Goal: Navigation & Orientation: Find specific page/section

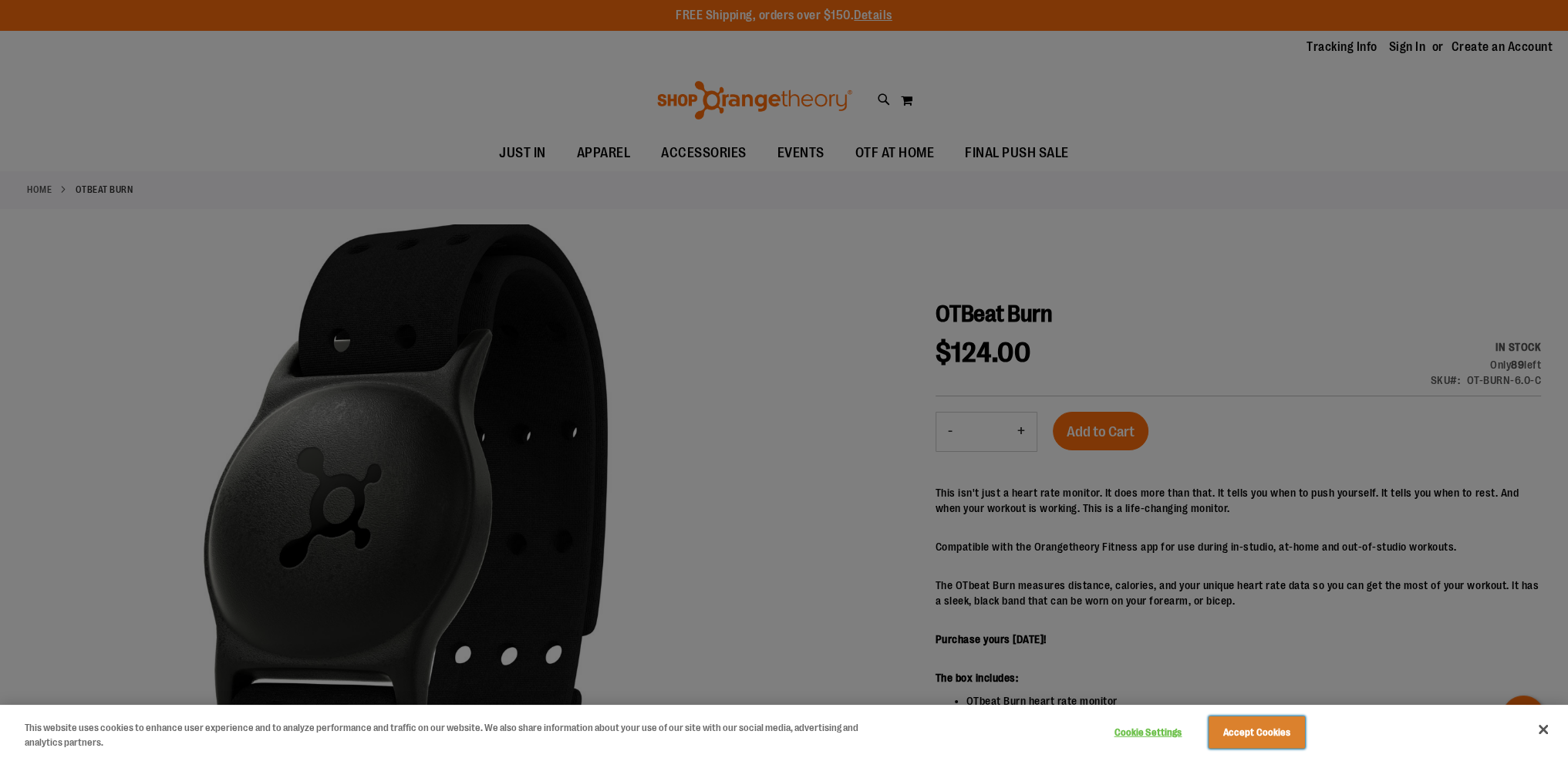
click at [1260, 734] on button "Accept Cookies" at bounding box center [1256, 733] width 96 height 33
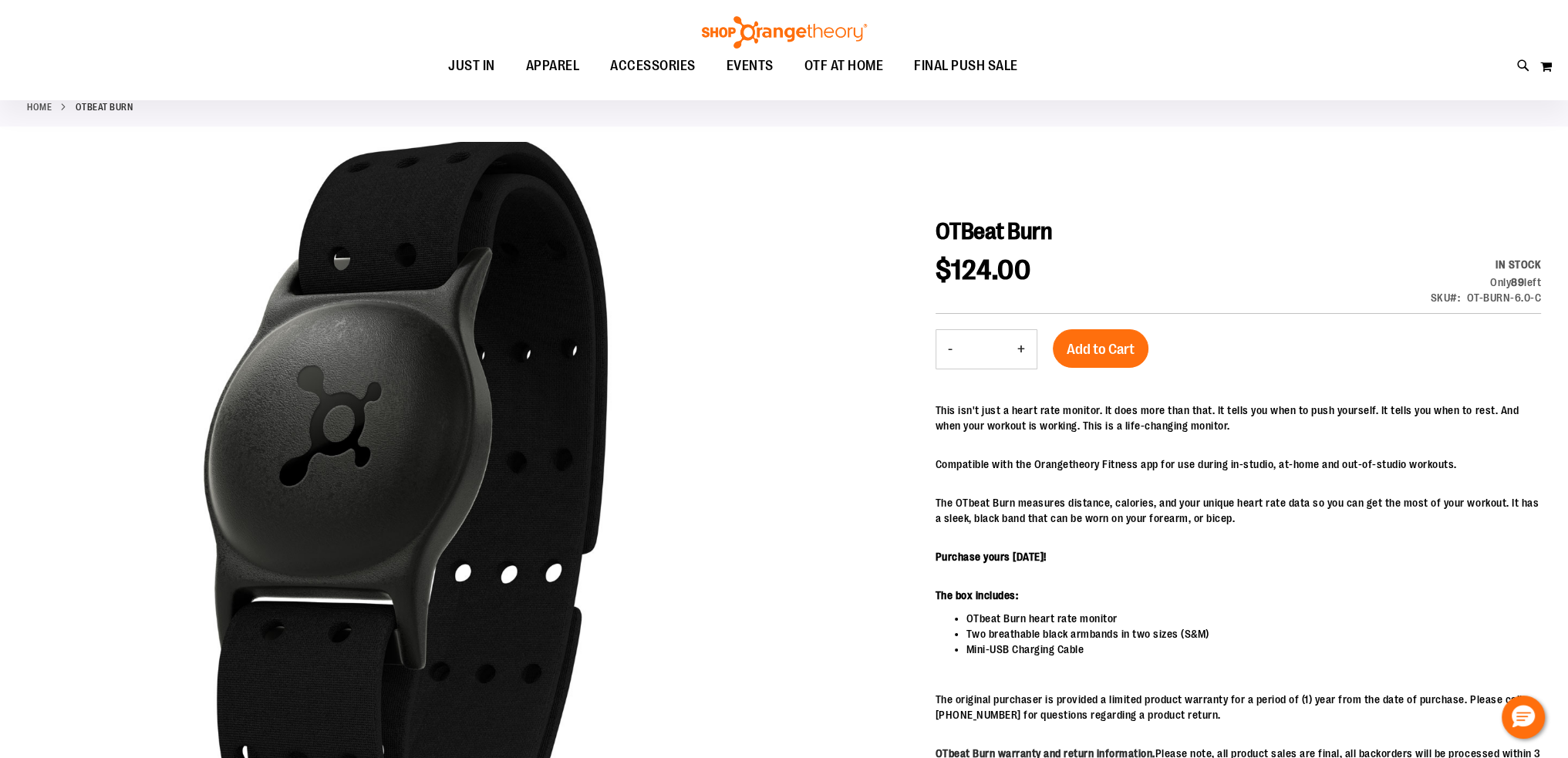
scroll to position [73, 0]
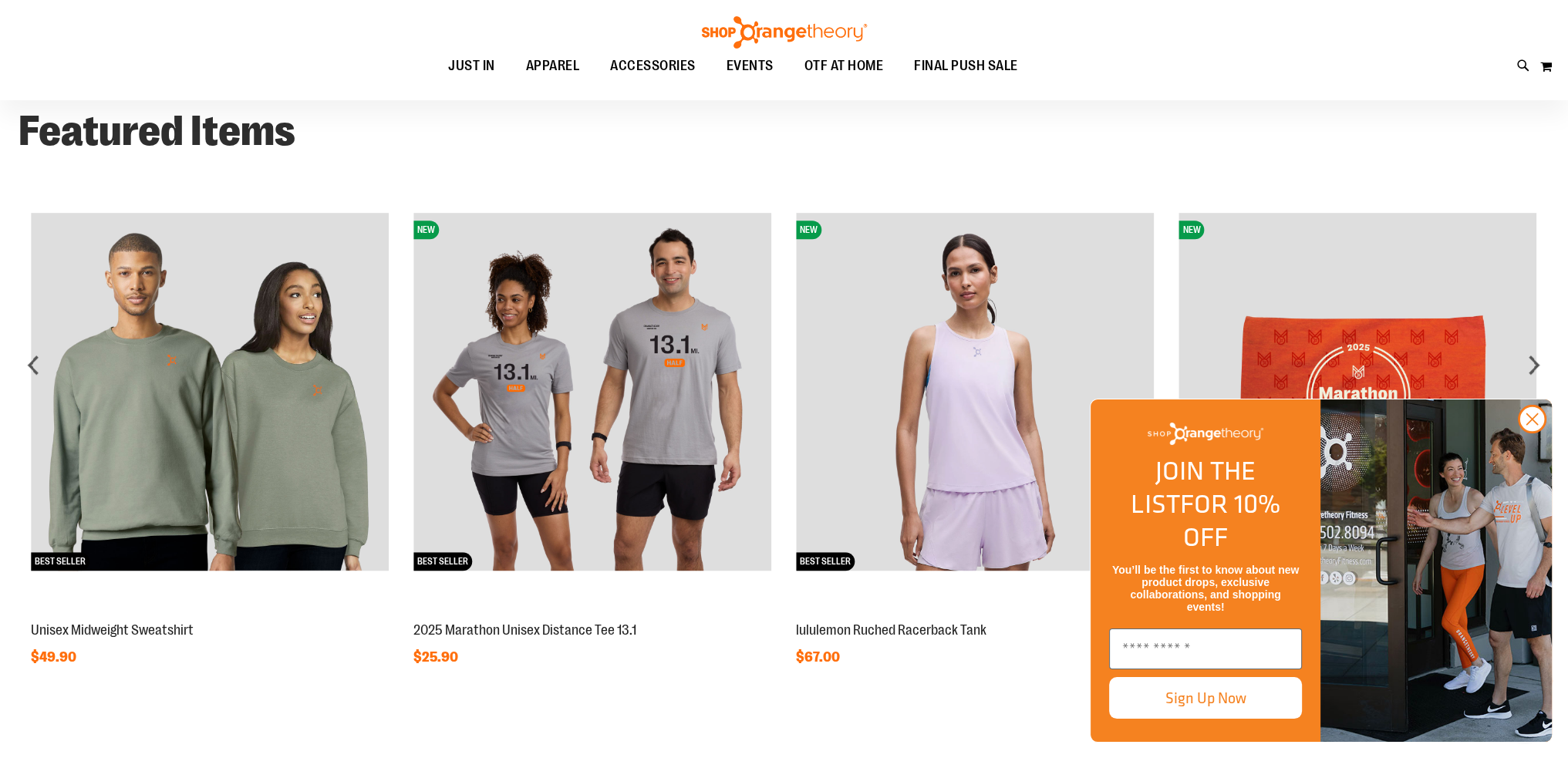
scroll to position [1167, 0]
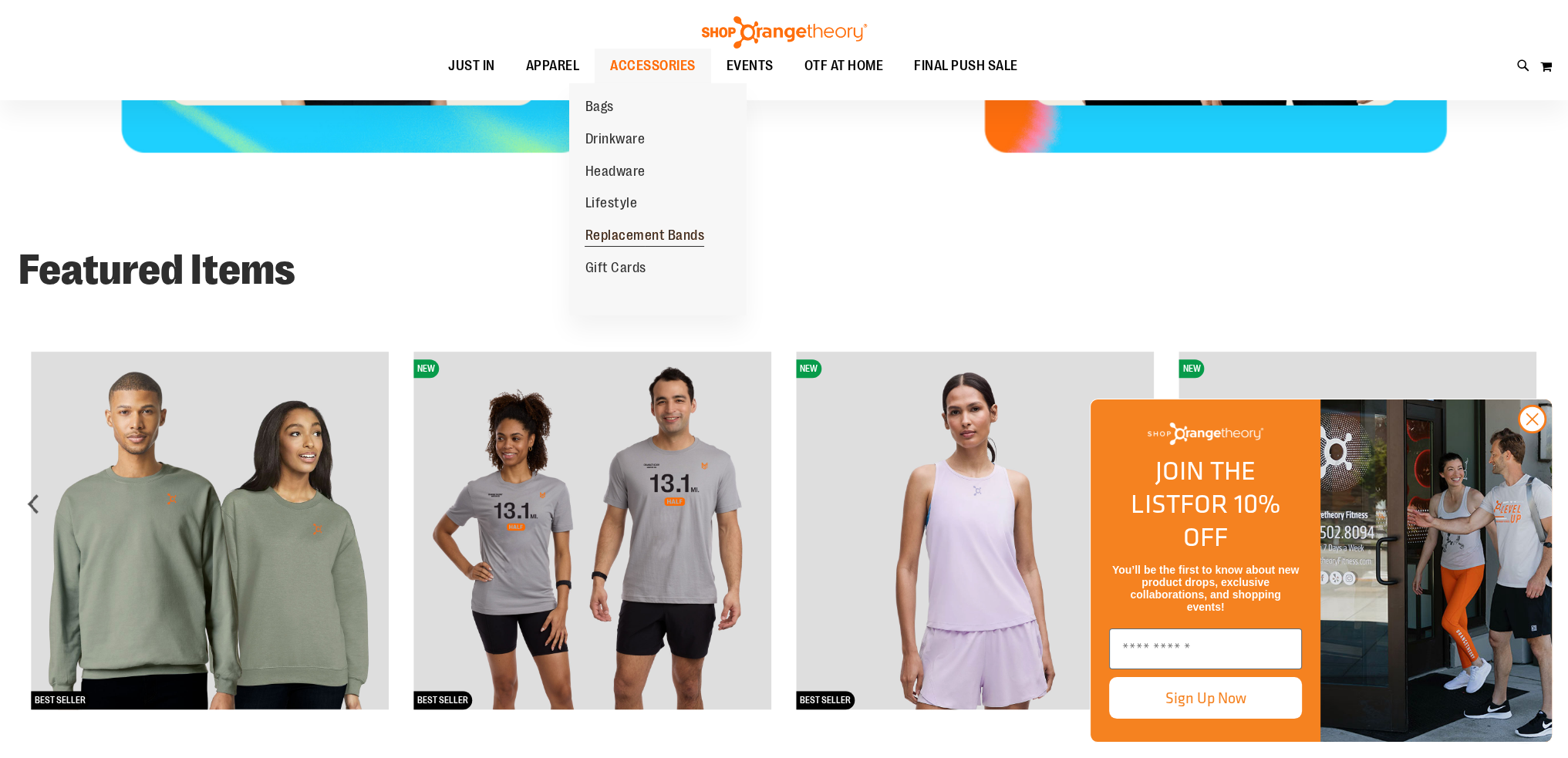
click at [683, 240] on span "Replacement Bands" at bounding box center [644, 236] width 120 height 19
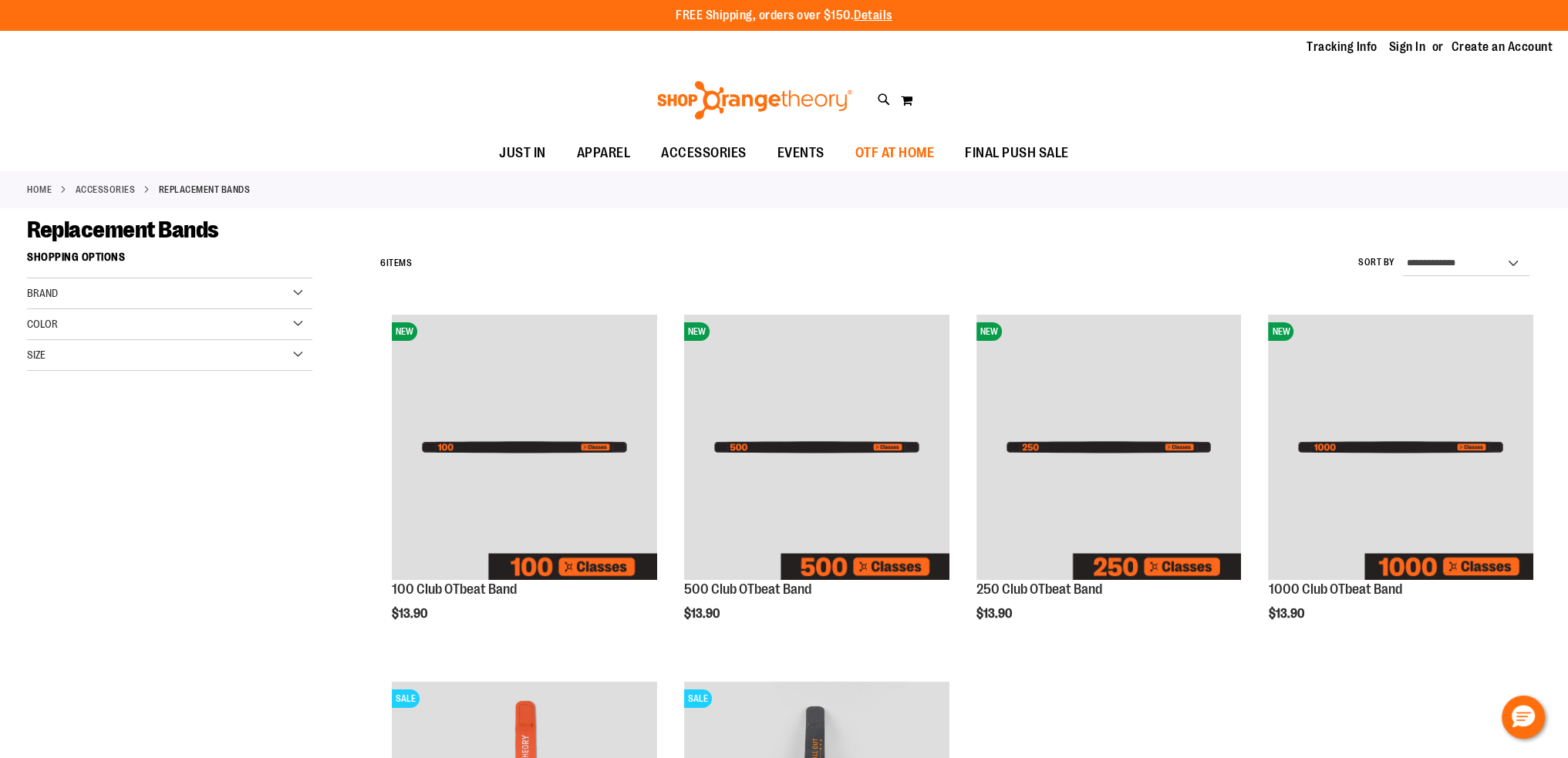
click at [935, 146] on span "OTF AT HOME" at bounding box center [895, 153] width 80 height 34
